Goal: Task Accomplishment & Management: Use online tool/utility

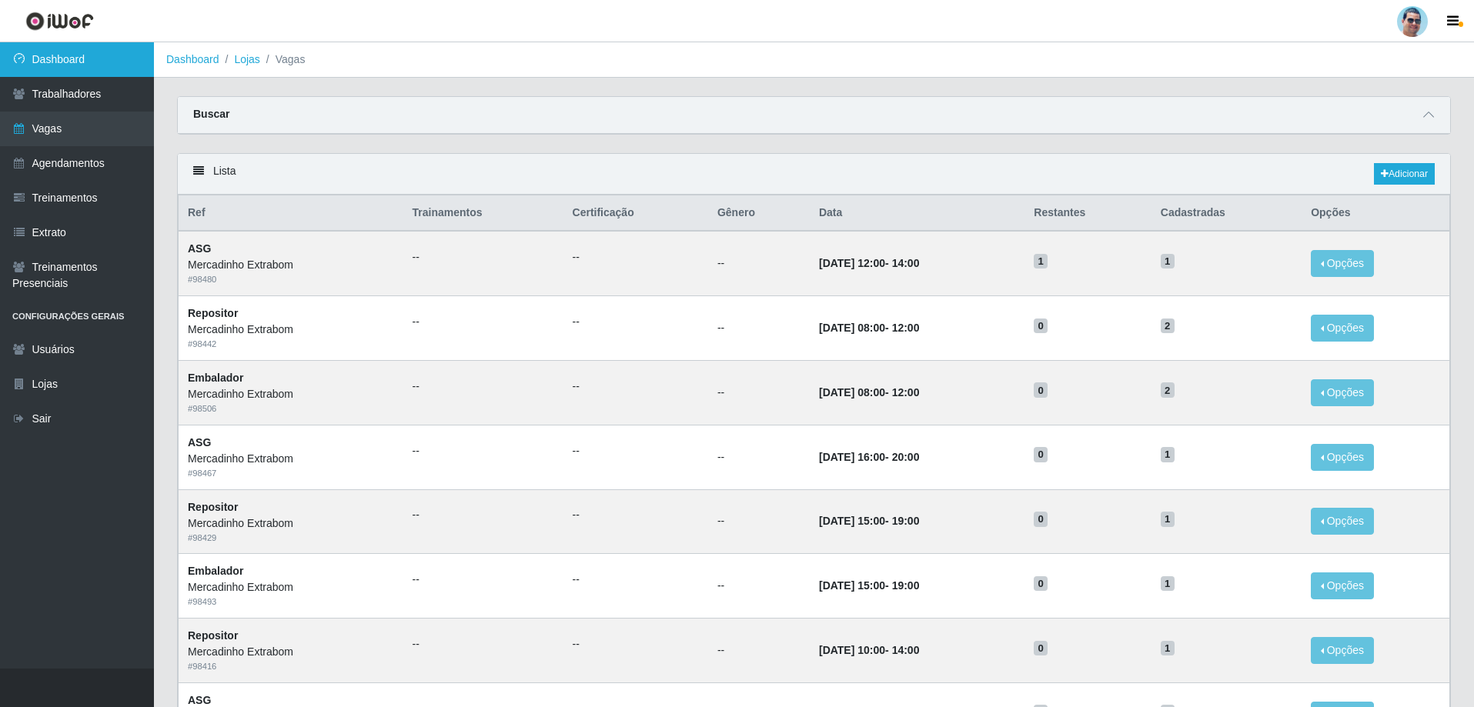
click at [85, 67] on link "Dashboard" at bounding box center [77, 59] width 154 height 35
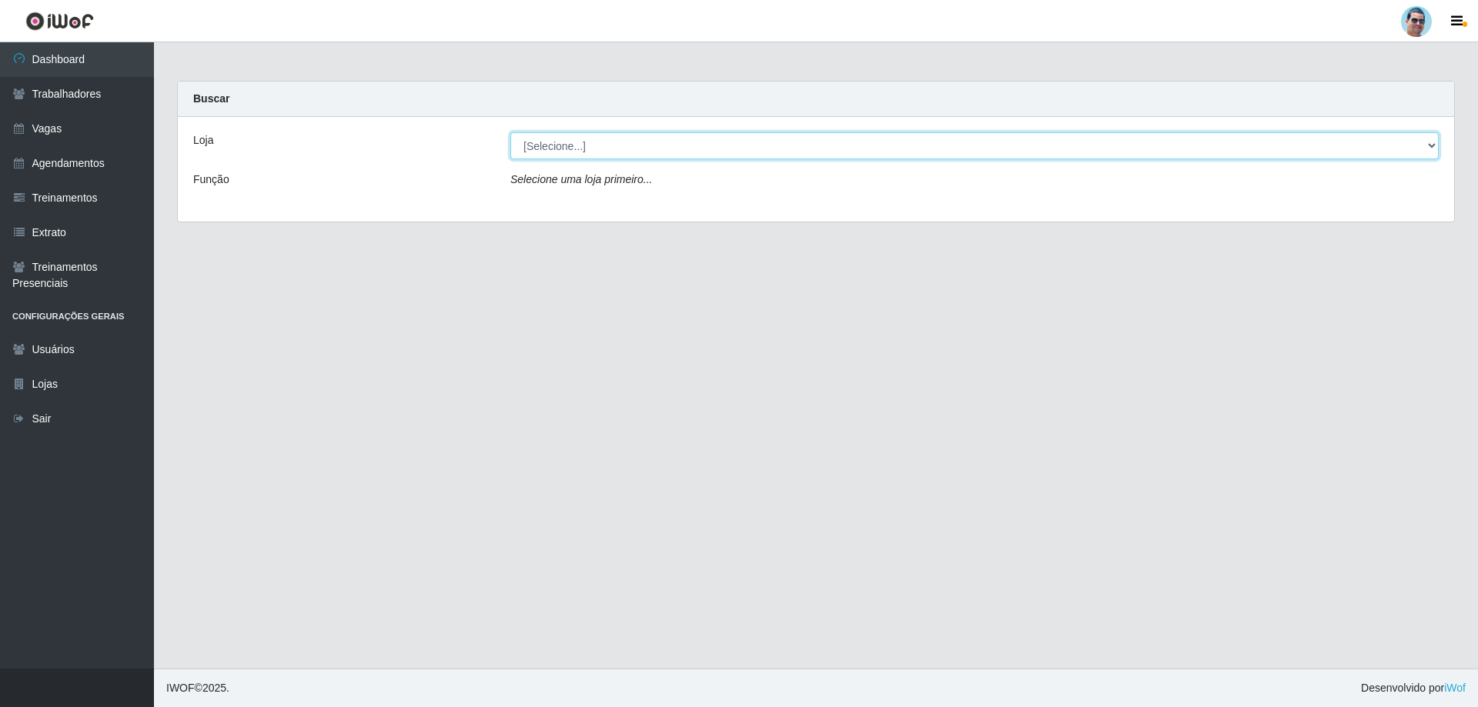
click at [534, 149] on select "[Selecione...] Mercadinho Extrabom" at bounding box center [974, 145] width 928 height 27
select select "175"
click at [510, 132] on select "[Selecione...] Mercadinho Extrabom" at bounding box center [974, 145] width 928 height 27
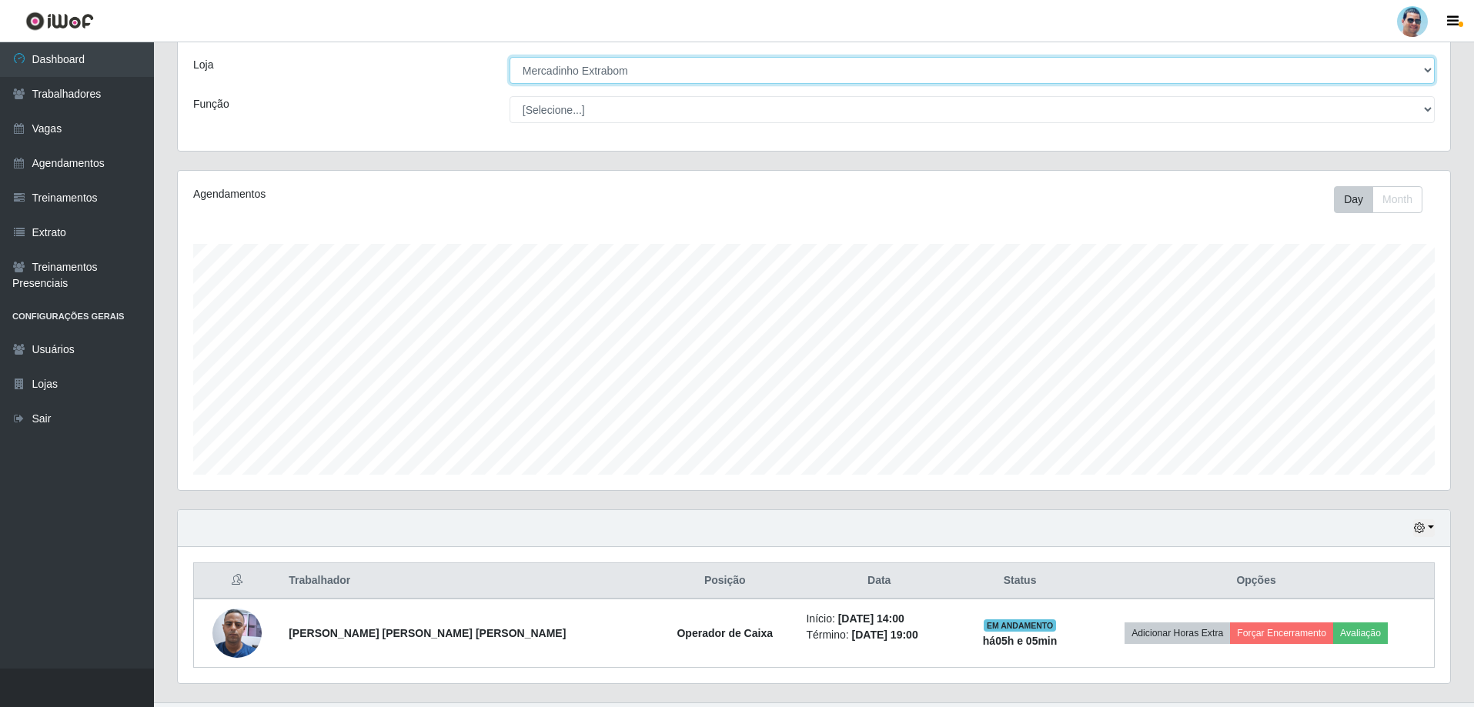
scroll to position [77, 0]
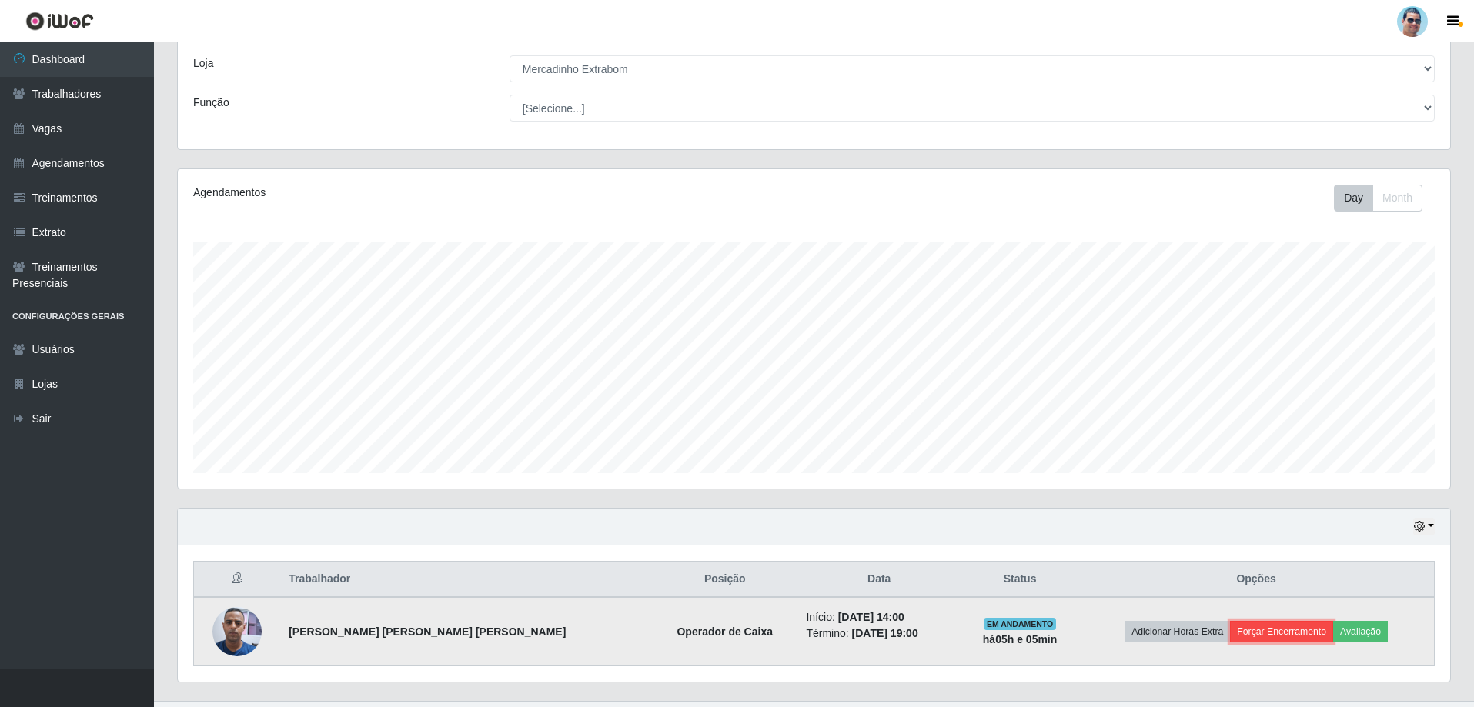
click at [1230, 628] on button "Forçar Encerramento" at bounding box center [1281, 632] width 103 height 22
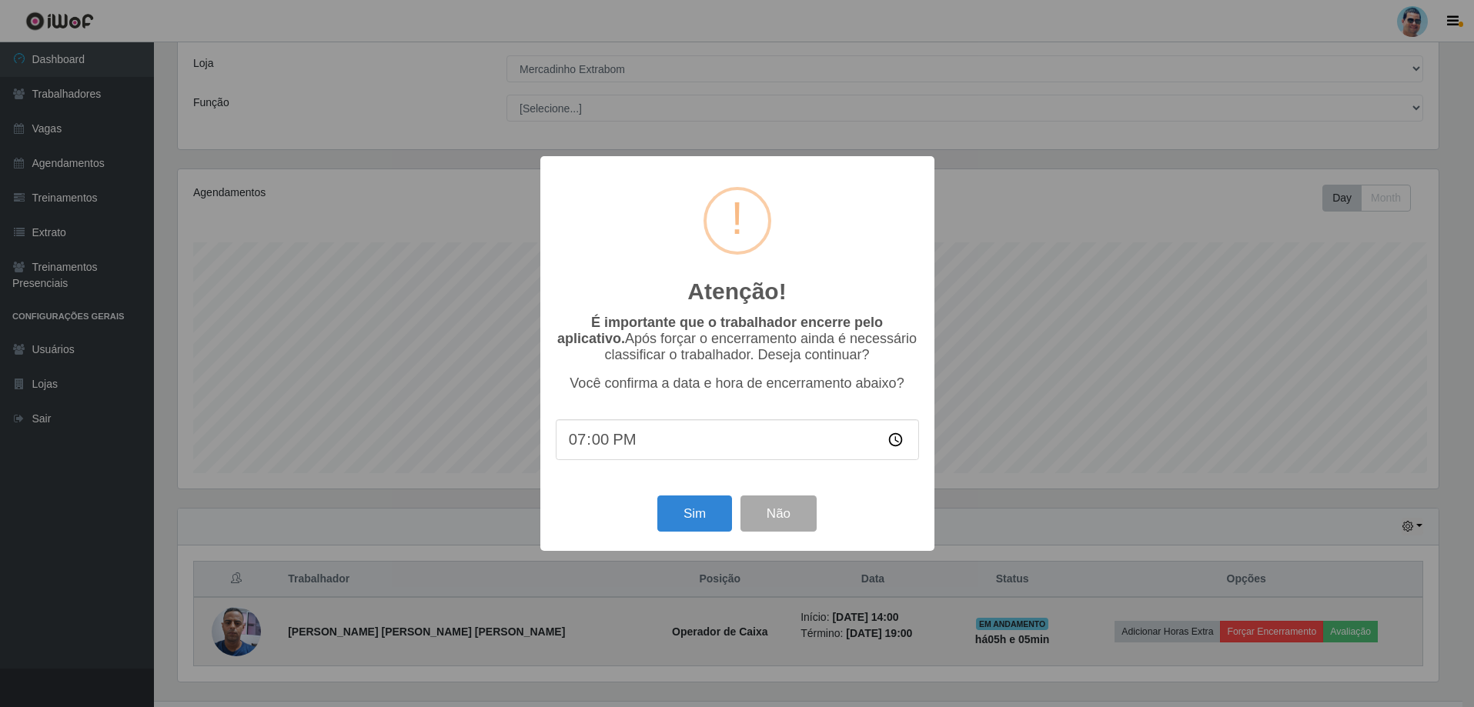
scroll to position [319, 1265]
type input "10:00"
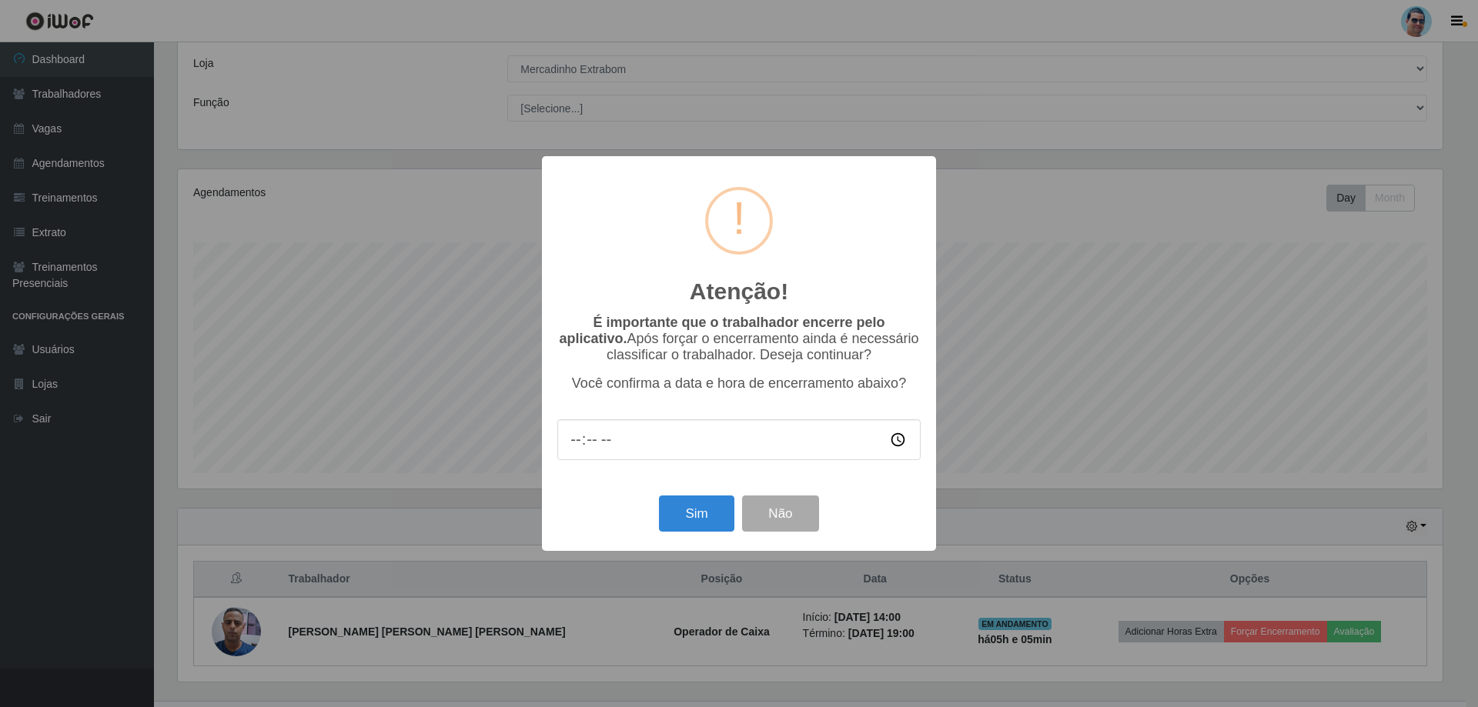
click at [577, 450] on input "time" at bounding box center [738, 440] width 363 height 41
type input "19:03"
click at [687, 525] on button "Sim" at bounding box center [696, 514] width 75 height 36
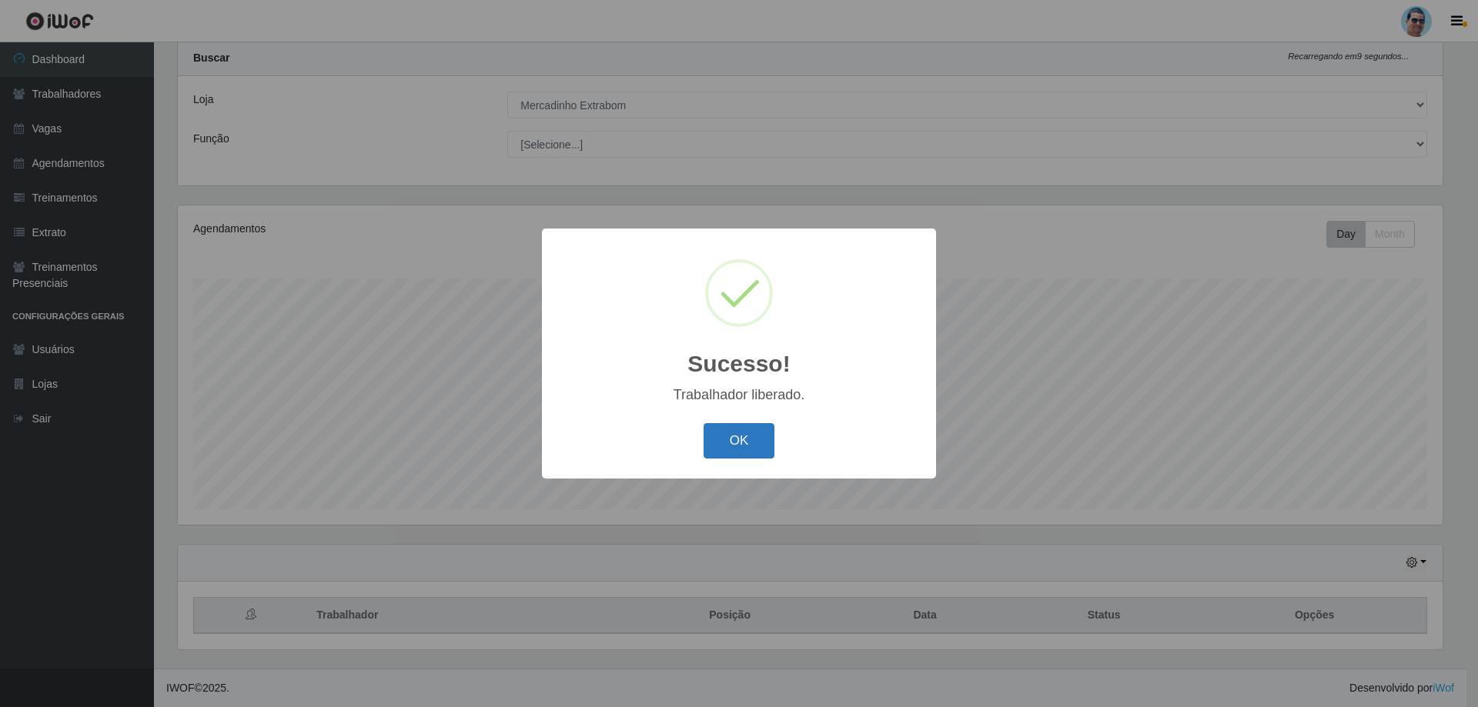
click at [717, 452] on button "OK" at bounding box center [740, 441] width 72 height 36
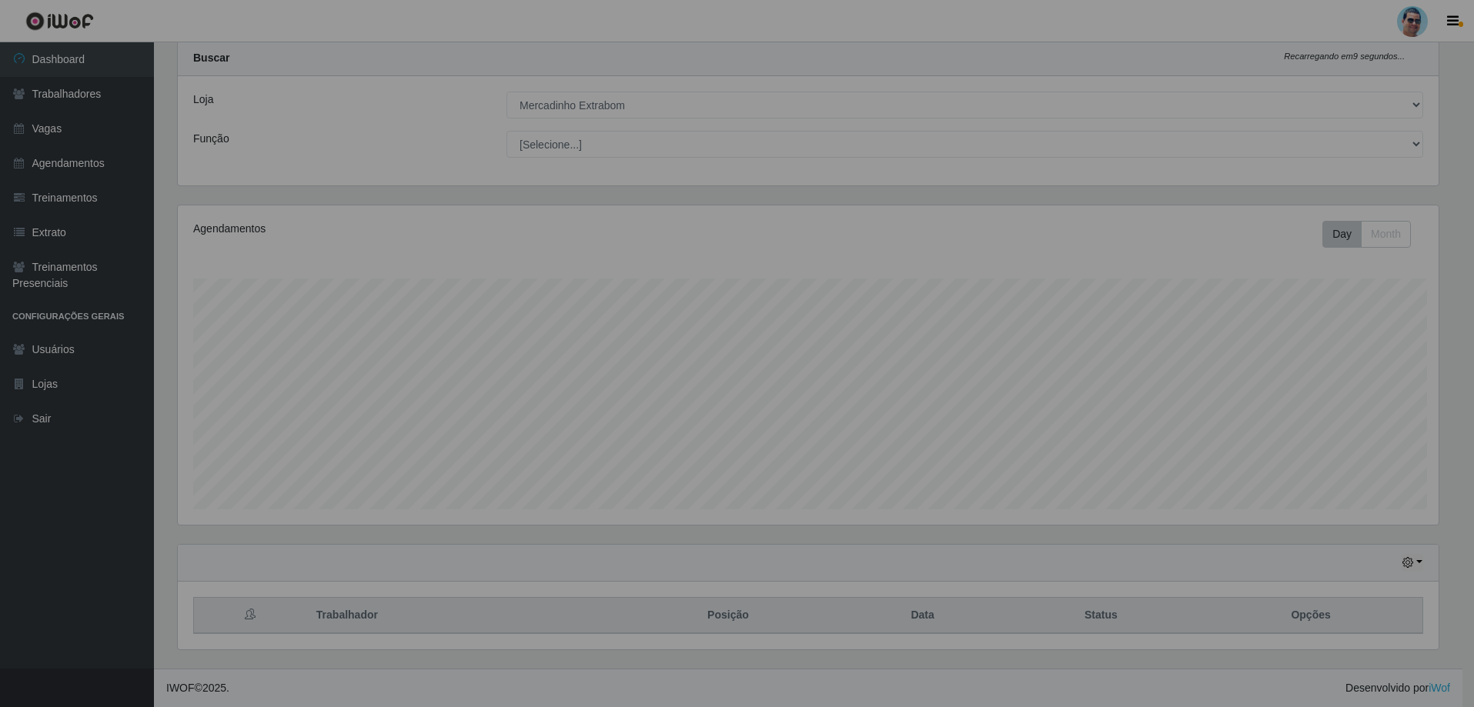
scroll to position [319, 1273]
